Goal: Information Seeking & Learning: Learn about a topic

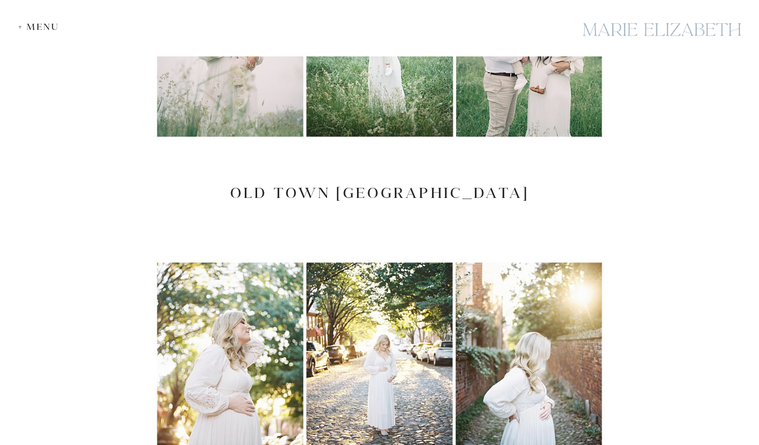
scroll to position [2285, 0]
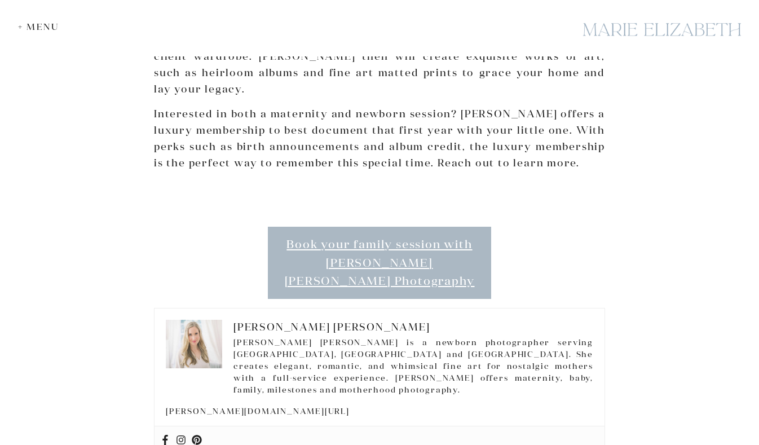
scroll to position [3284, 0]
